Goal: Task Accomplishment & Management: Manage account settings

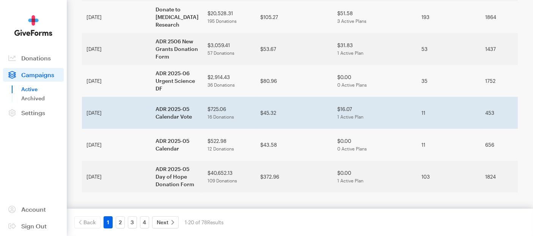
scroll to position [642, 0]
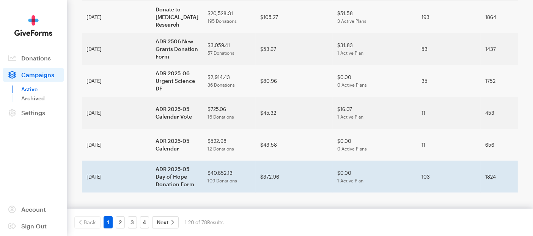
click at [151, 164] on td "ADR 2025-05 Day of Hope Donation Form" at bounding box center [177, 177] width 52 height 32
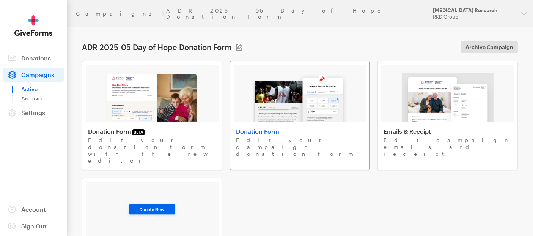
click at [274, 104] on img at bounding box center [300, 97] width 97 height 49
click at [137, 106] on img at bounding box center [152, 97] width 93 height 49
click at [32, 73] on span "Campaigns" at bounding box center [37, 74] width 33 height 7
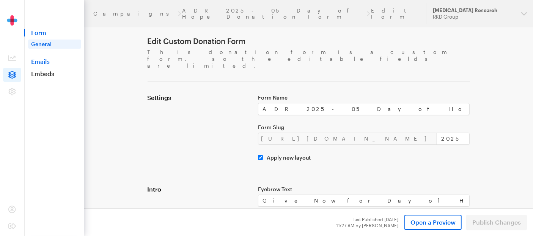
click at [46, 61] on link "Emails" at bounding box center [54, 62] width 60 height 8
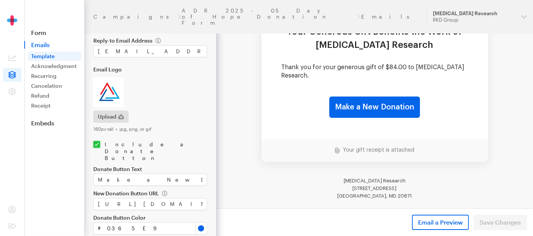
scroll to position [119, 0]
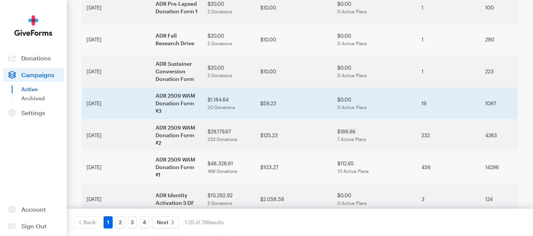
scroll to position [211, 0]
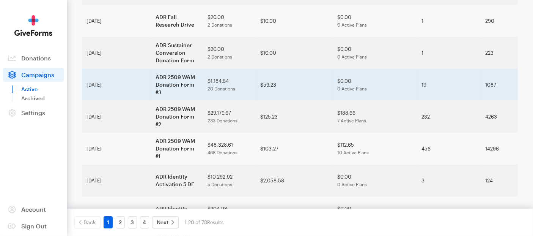
click at [151, 101] on td "ADR 2509 WAM Donation Form #3" at bounding box center [177, 85] width 52 height 32
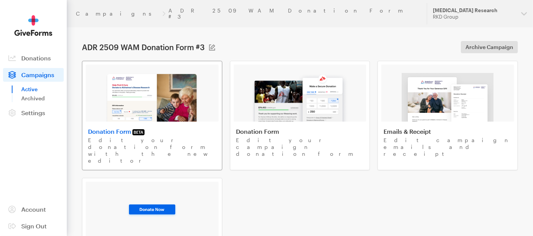
click at [159, 85] on img at bounding box center [152, 97] width 93 height 49
